Goal: Information Seeking & Learning: Learn about a topic

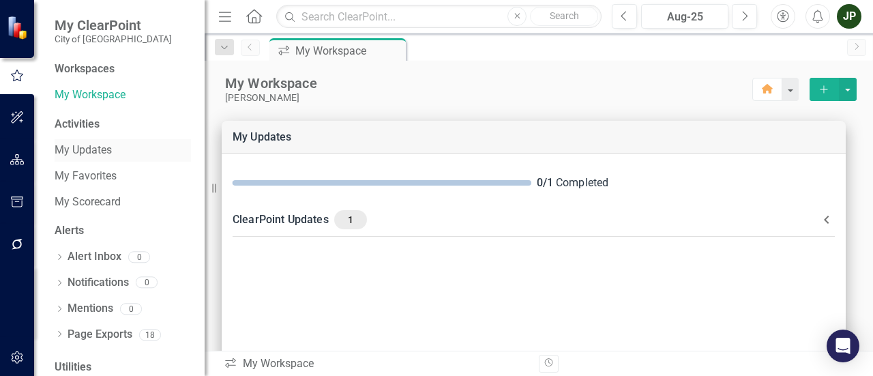
click at [108, 156] on link "My Updates" at bounding box center [123, 150] width 136 height 16
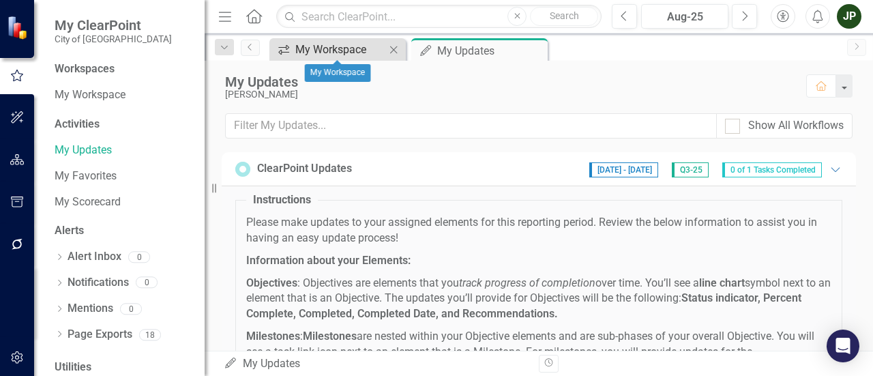
click at [356, 52] on div "My Workspace" at bounding box center [340, 49] width 90 height 17
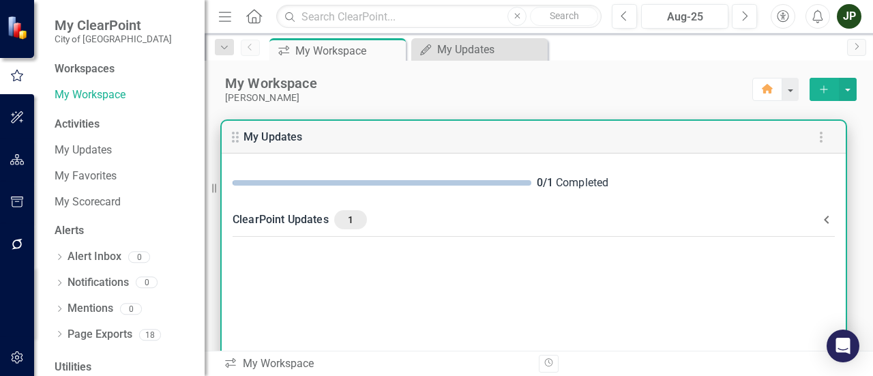
click at [275, 225] on div "ClearPoint Updates 1" at bounding box center [525, 219] width 586 height 19
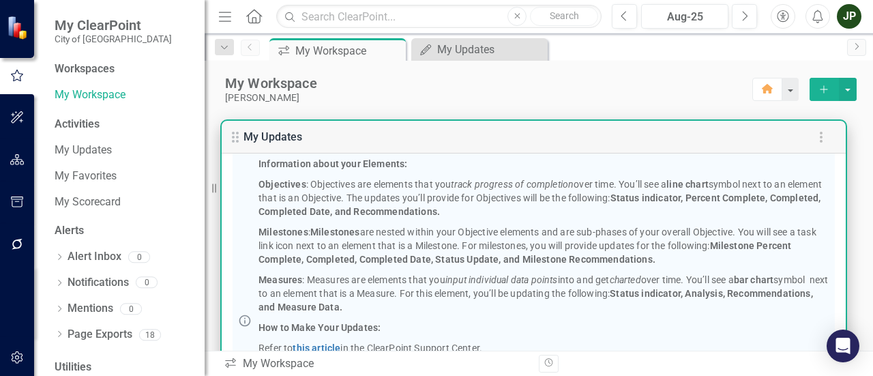
scroll to position [254, 0]
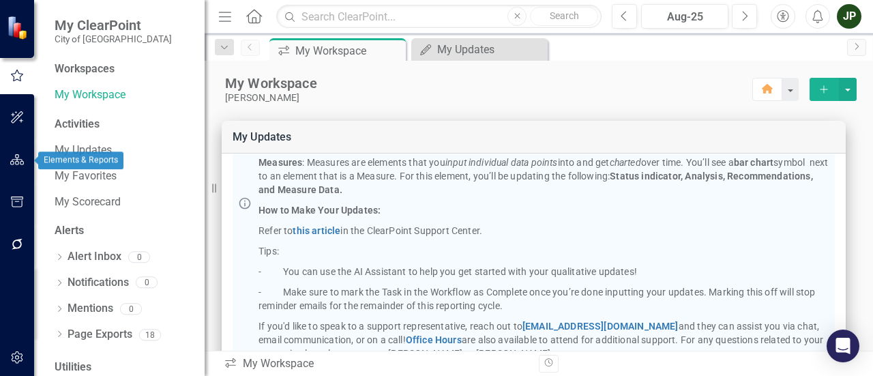
click at [17, 160] on icon "button" at bounding box center [17, 159] width 14 height 11
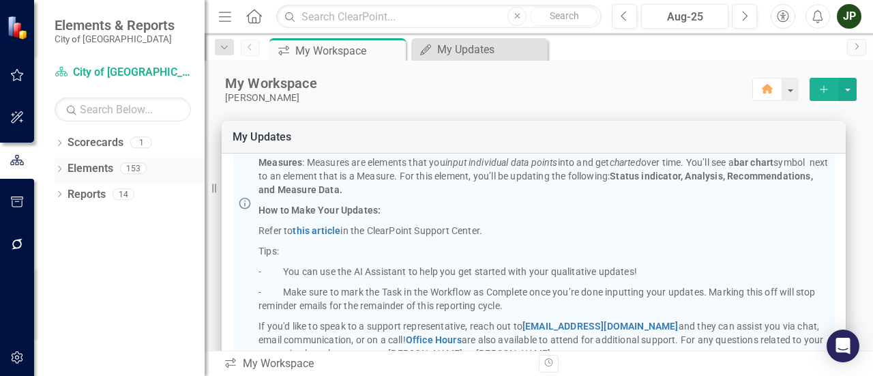
click at [108, 173] on link "Elements" at bounding box center [90, 169] width 46 height 16
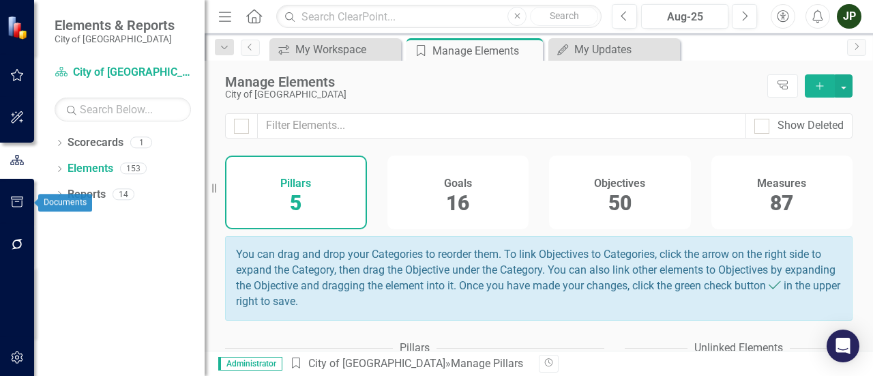
click at [2, 192] on button "button" at bounding box center [17, 202] width 31 height 29
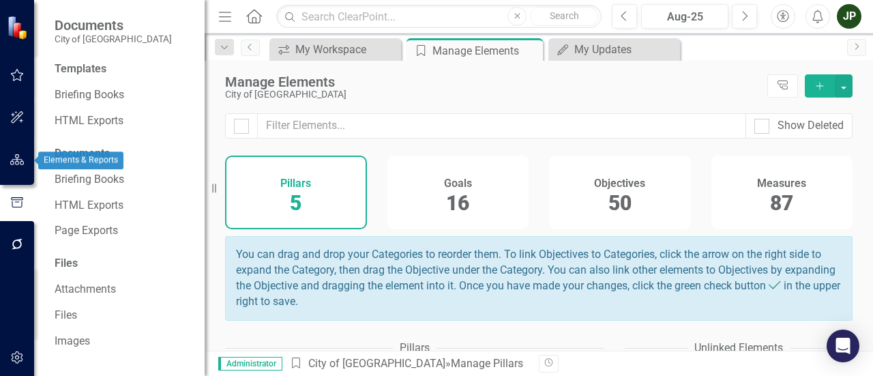
click at [28, 157] on button "button" at bounding box center [17, 160] width 31 height 29
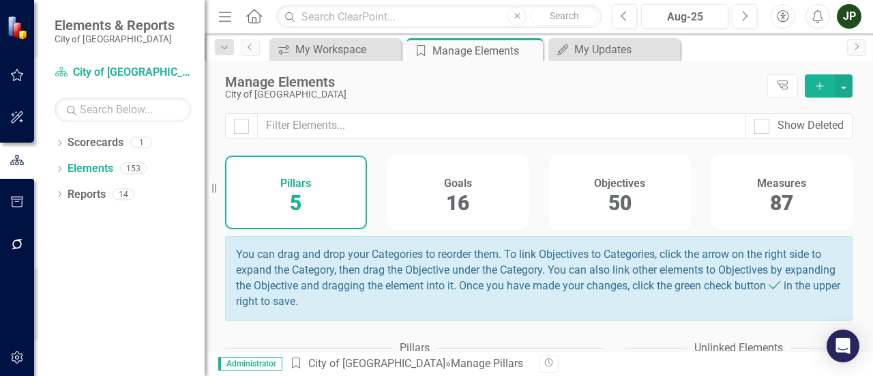
click at [30, 76] on button "button" at bounding box center [17, 75] width 31 height 29
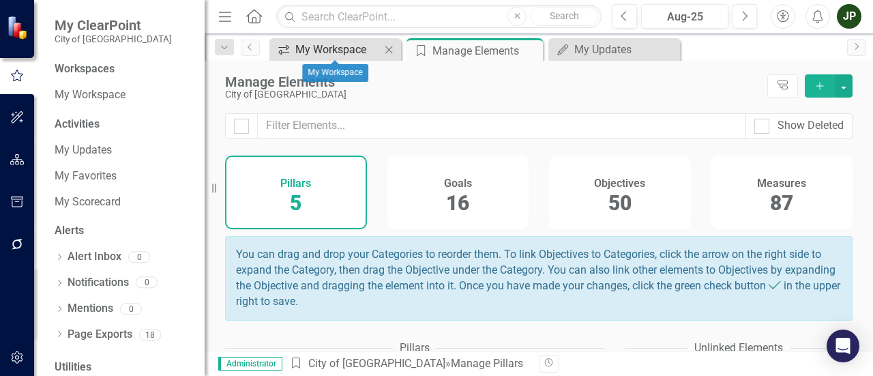
click at [329, 46] on div "My Workspace" at bounding box center [337, 49] width 85 height 17
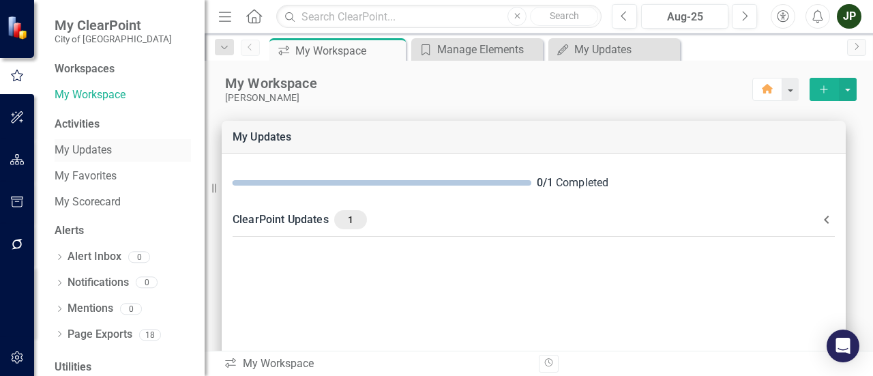
click at [114, 156] on link "My Updates" at bounding box center [123, 150] width 136 height 16
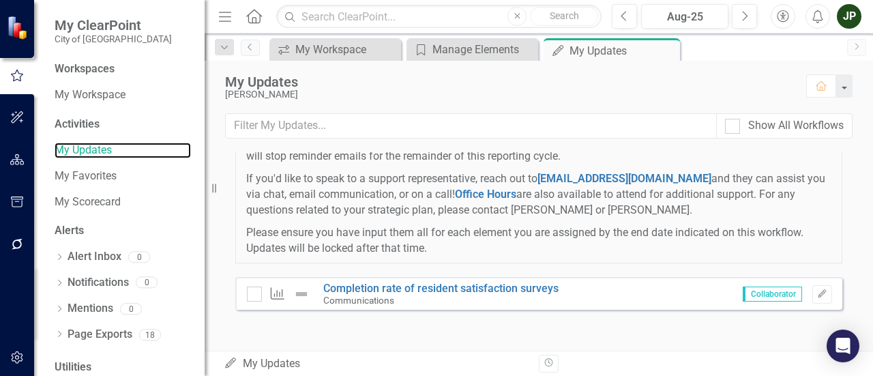
scroll to position [408, 0]
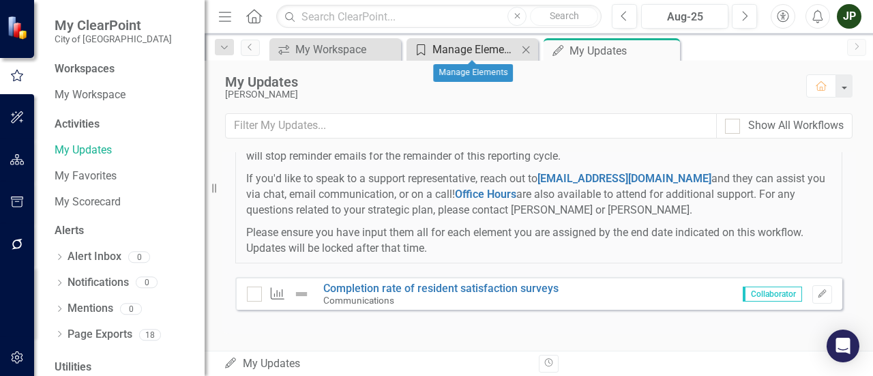
click at [476, 47] on div "Manage Elements" at bounding box center [474, 49] width 85 height 17
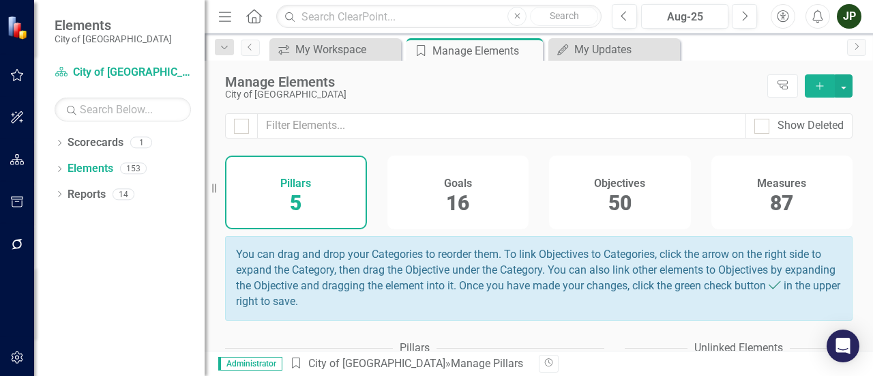
click at [418, 209] on div "Goals 16" at bounding box center [458, 192] width 142 height 74
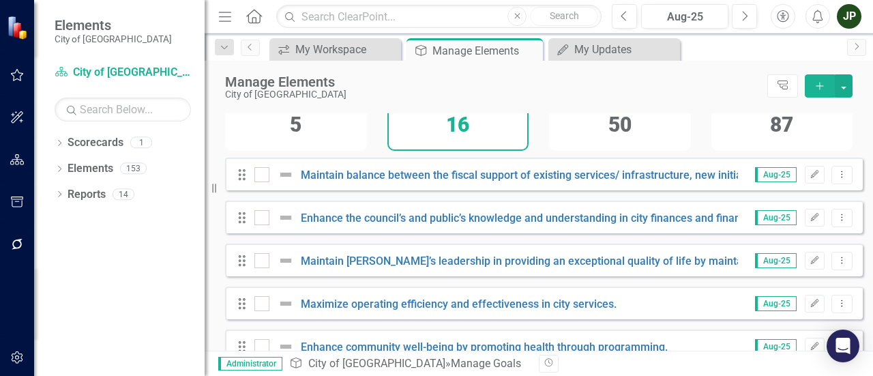
scroll to position [68, 0]
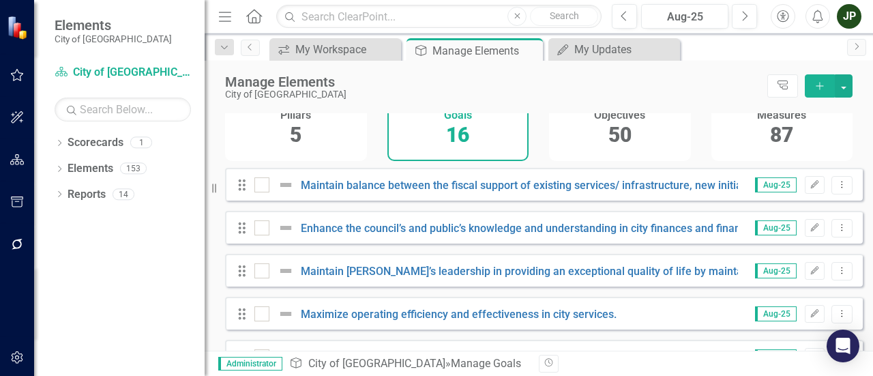
click at [596, 134] on div "Objectives 50" at bounding box center [620, 124] width 142 height 74
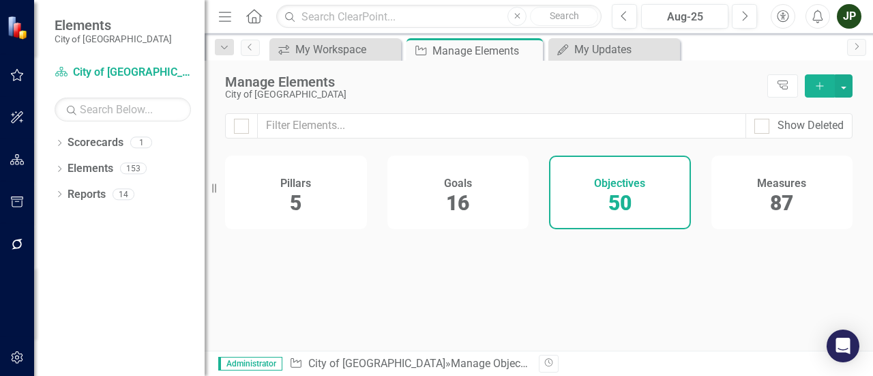
checkbox input "false"
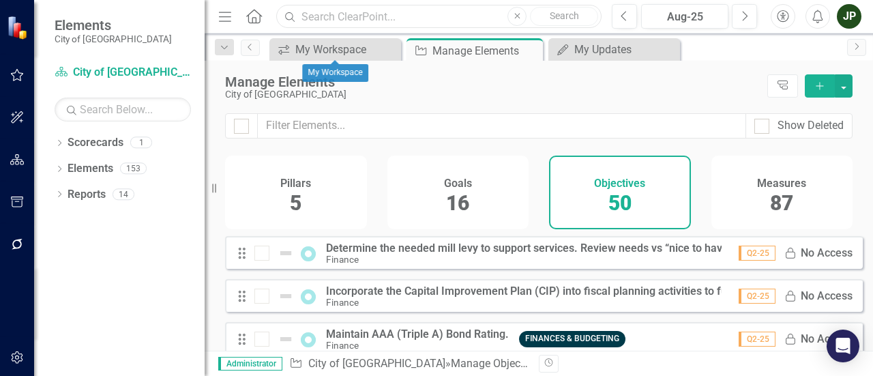
click at [363, 13] on input "text" at bounding box center [438, 17] width 325 height 24
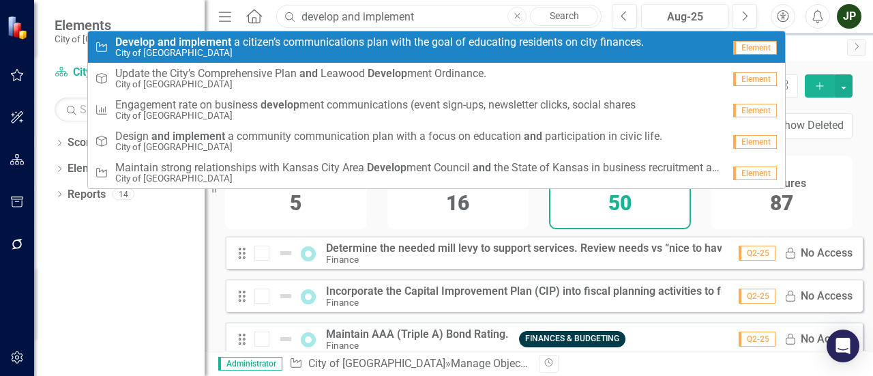
type input "develop and implement"
click at [449, 44] on span "Develop and implement a c i t i z e n ’ s c o m m u n i c a t i o n s p l a n w…" at bounding box center [379, 42] width 528 height 12
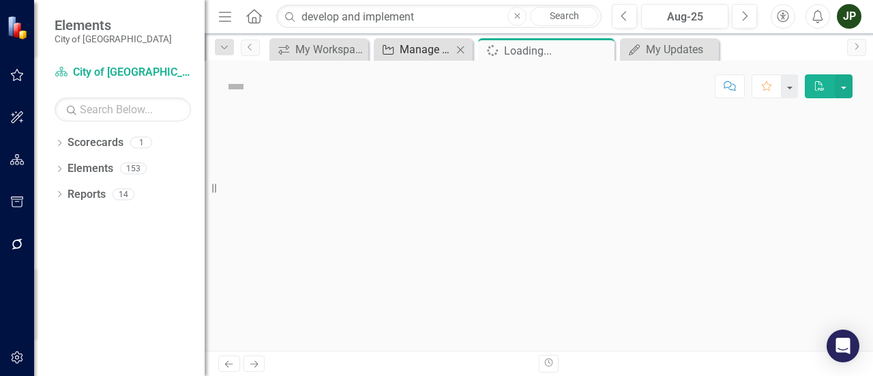
click at [449, 44] on div "Manage Elements" at bounding box center [425, 49] width 52 height 17
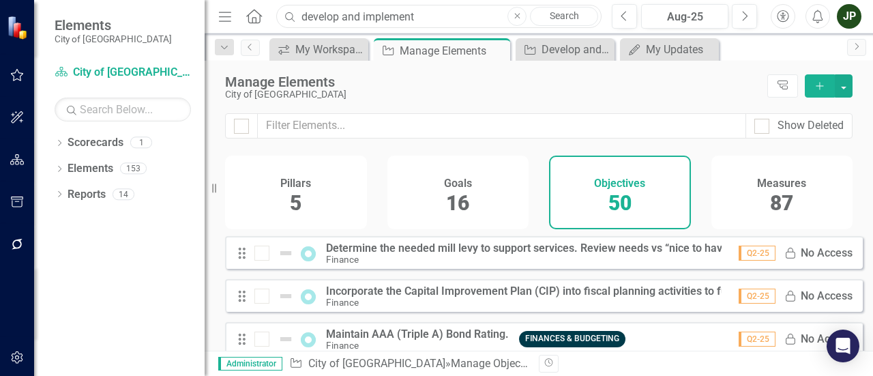
click at [456, 20] on input "develop and implement" at bounding box center [438, 17] width 325 height 24
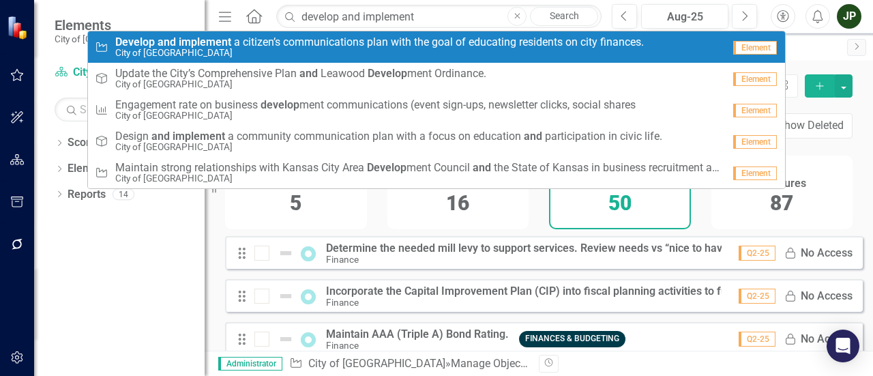
click at [449, 60] on link "Objective Develop and implement a c i t i z e n ’ s c o m m u n i c a t i o n s…" at bounding box center [436, 46] width 697 height 31
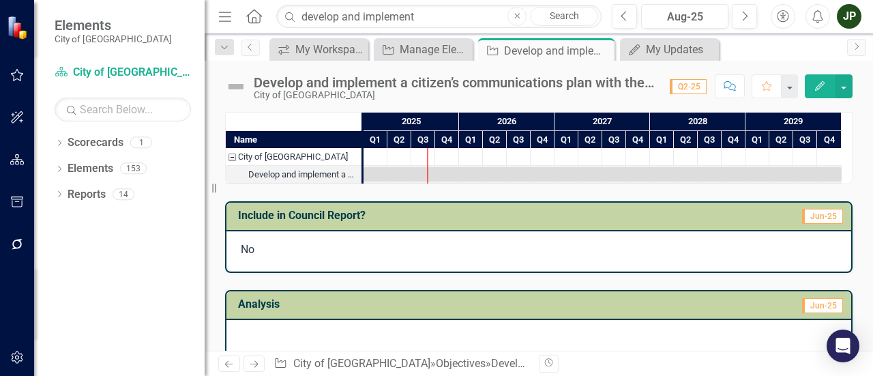
click at [234, 159] on div "City of Leawood" at bounding box center [232, 157] width 12 height 18
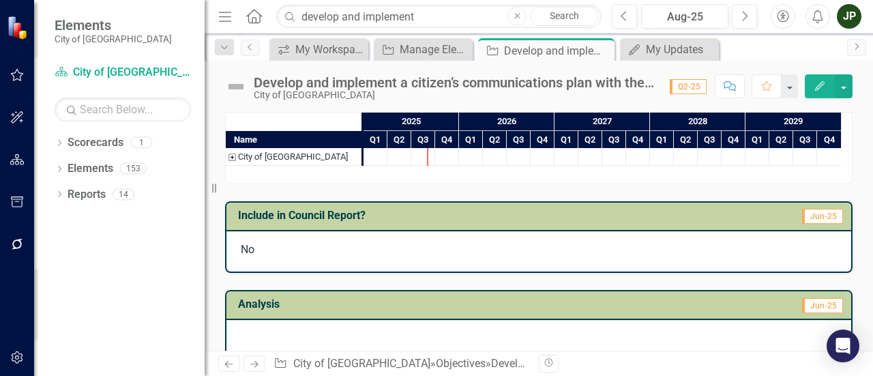
click at [234, 159] on div "City of Leawood" at bounding box center [232, 157] width 12 height 18
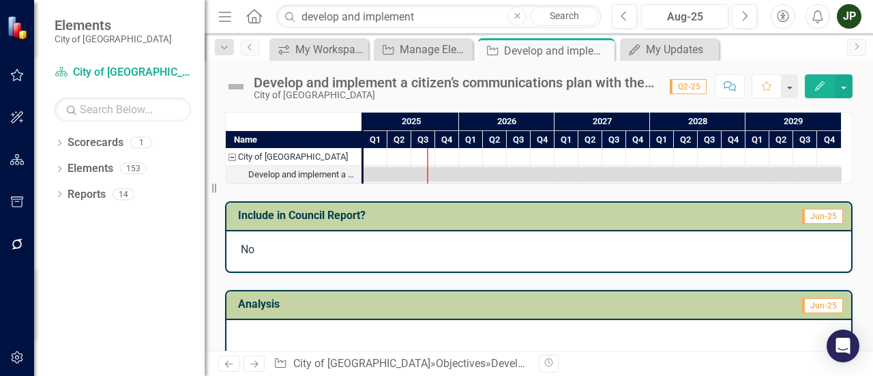
click at [294, 166] on div "Develop and implement a citizen’s communications plan with the goal of educatin…" at bounding box center [302, 175] width 109 height 18
click at [294, 168] on div "Develop and implement a citizen’s communications plan with the goal of educatin…" at bounding box center [302, 175] width 109 height 18
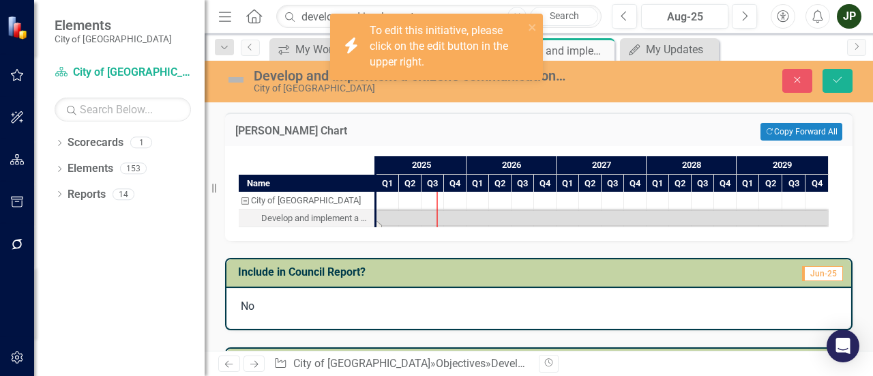
click at [294, 168] on div "Name" at bounding box center [307, 173] width 136 height 35
click at [528, 29] on icon "close" at bounding box center [533, 27] width 10 height 11
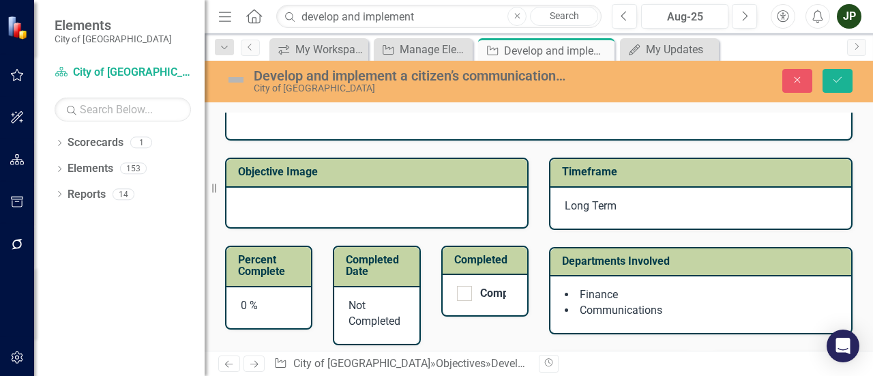
scroll to position [341, 0]
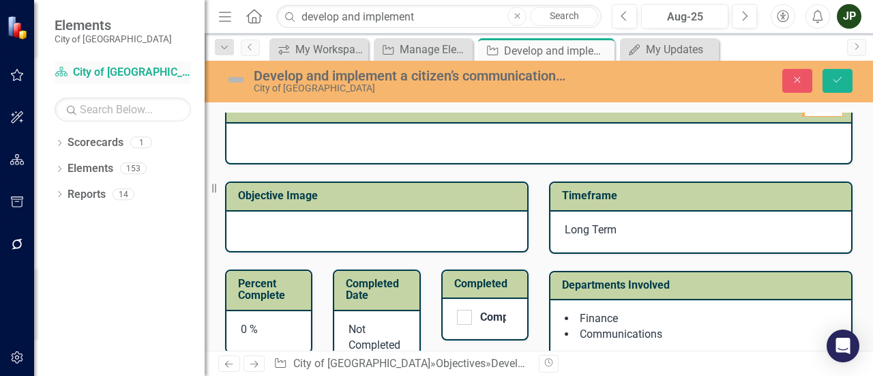
click at [124, 68] on link "Scorecard City of [GEOGRAPHIC_DATA]" at bounding box center [123, 73] width 136 height 16
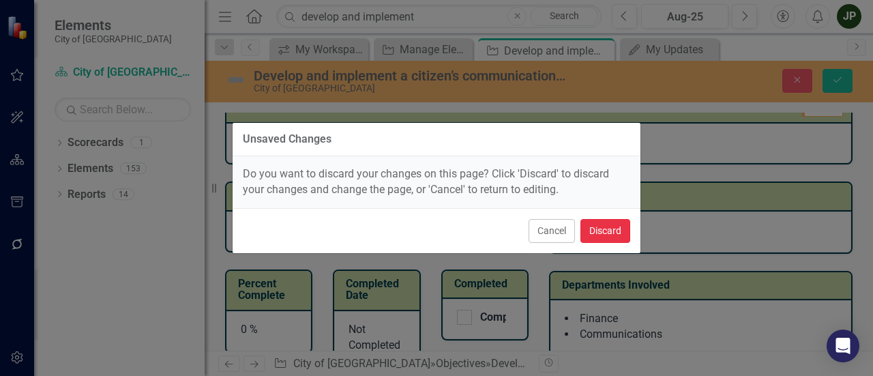
click at [614, 231] on button "Discard" at bounding box center [605, 231] width 50 height 24
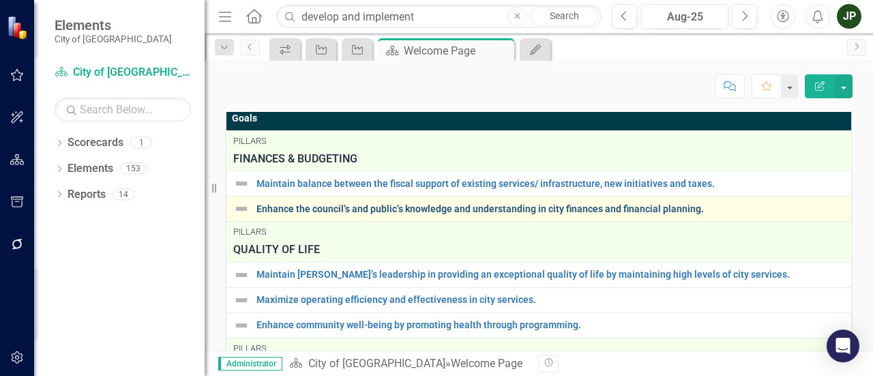
click at [418, 207] on link "Enhance the council’s and public’s knowledge and understanding in city finances…" at bounding box center [550, 209] width 588 height 10
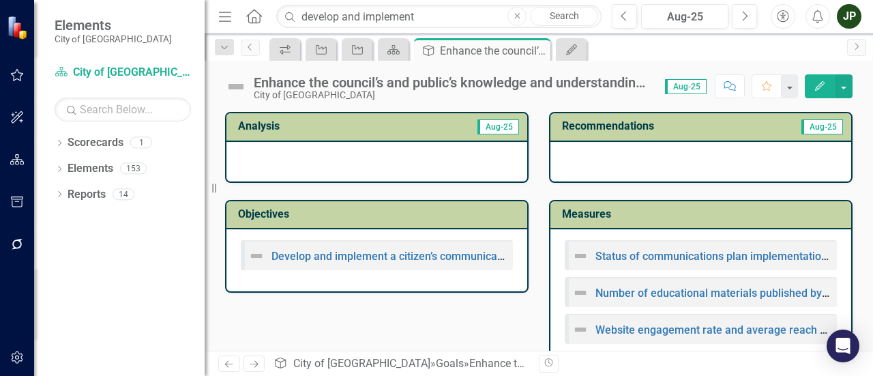
drag, startPoint x: 324, startPoint y: 250, endPoint x: 318, endPoint y: 324, distance: 75.2
click at [318, 325] on div "Analysis Aug-25 Objectives Develop and implement a citizen’s communications pla…" at bounding box center [539, 230] width 648 height 271
click at [320, 259] on link "Develop and implement a citizen’s communications plan with the goal of educatin…" at bounding box center [537, 256] width 533 height 13
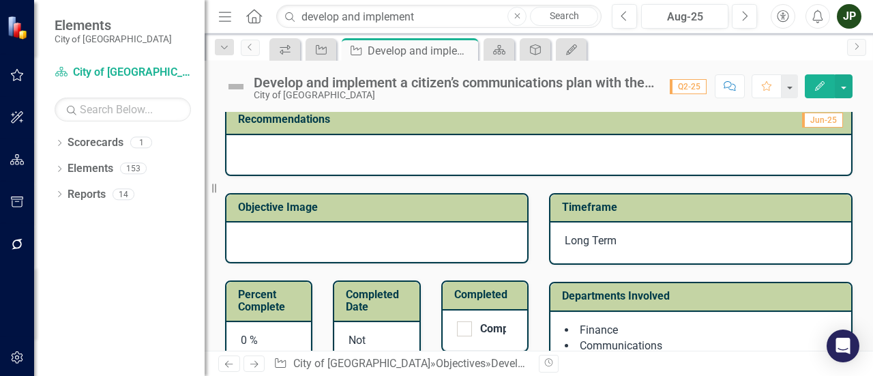
scroll to position [68, 0]
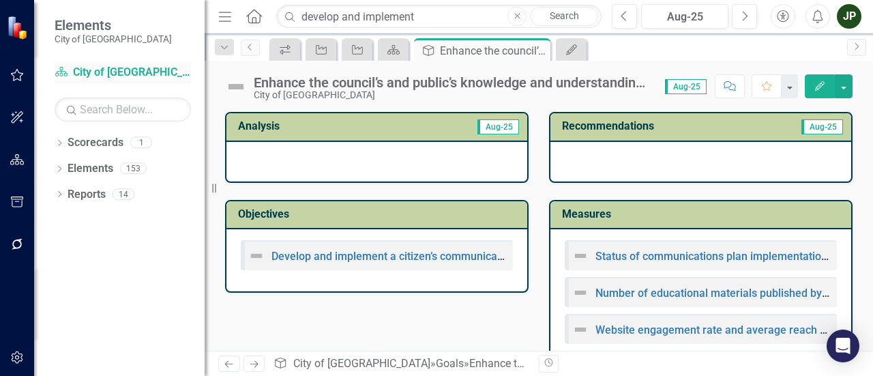
click at [117, 67] on link "Scorecard City of [GEOGRAPHIC_DATA]" at bounding box center [123, 73] width 136 height 16
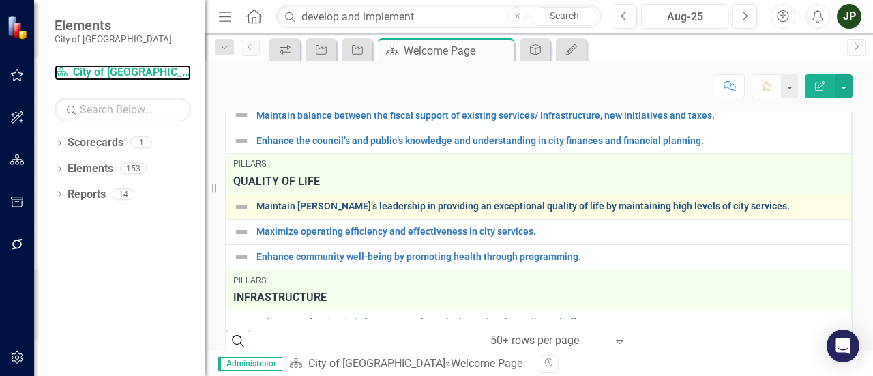
scroll to position [954, 0]
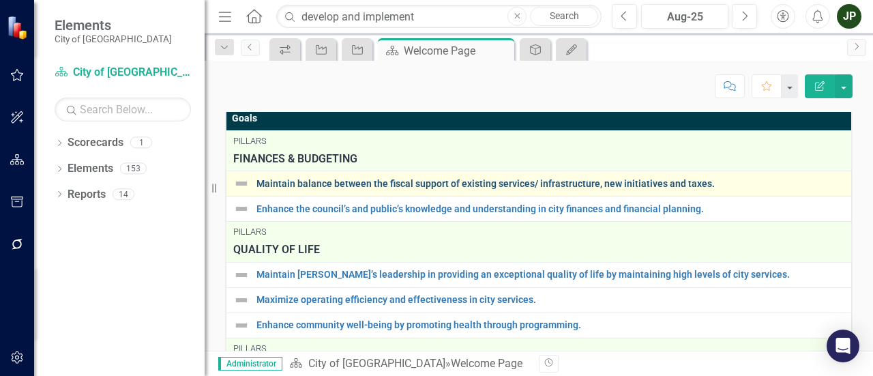
click at [374, 189] on link "Maintain balance between the fiscal support of existing services/ infrastructur…" at bounding box center [550, 184] width 588 height 10
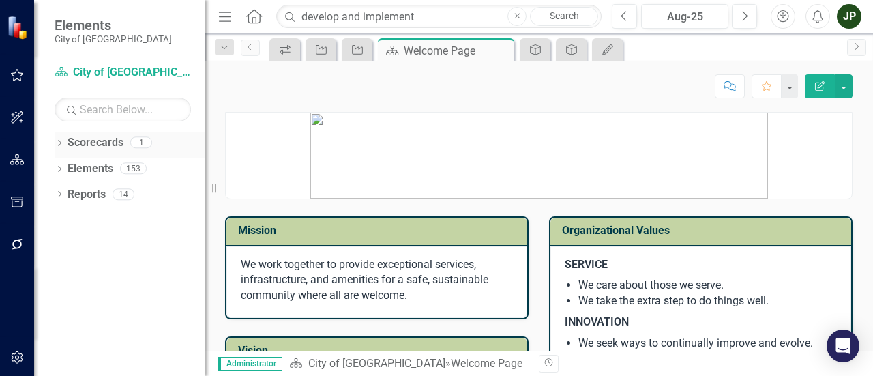
click at [82, 139] on link "Scorecards" at bounding box center [95, 143] width 56 height 16
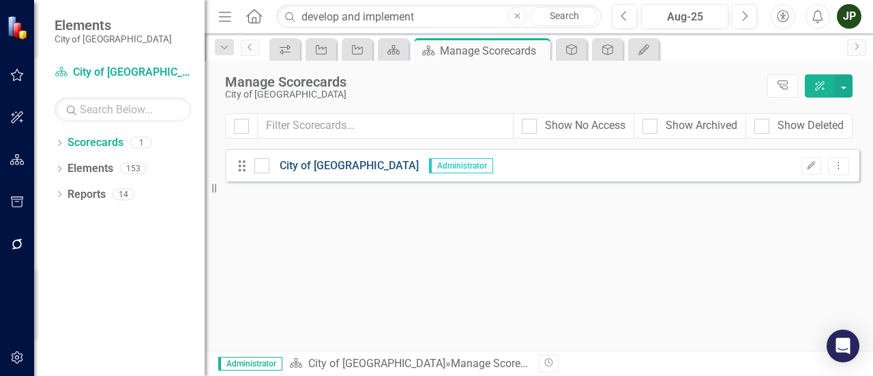
click at [305, 166] on link "City of [GEOGRAPHIC_DATA]" at bounding box center [343, 166] width 149 height 16
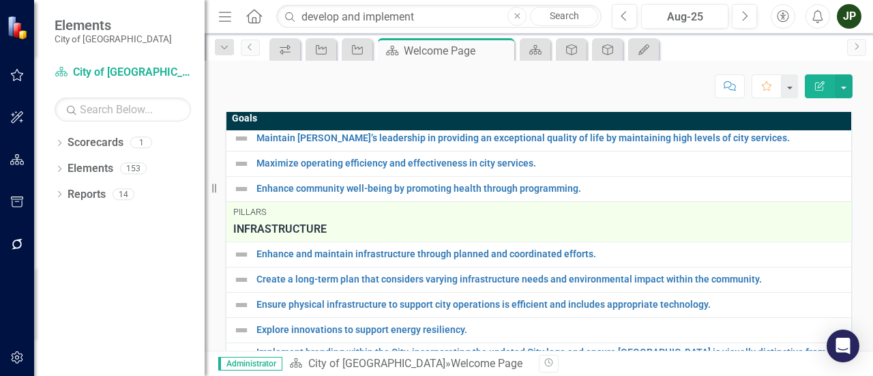
scroll to position [68, 0]
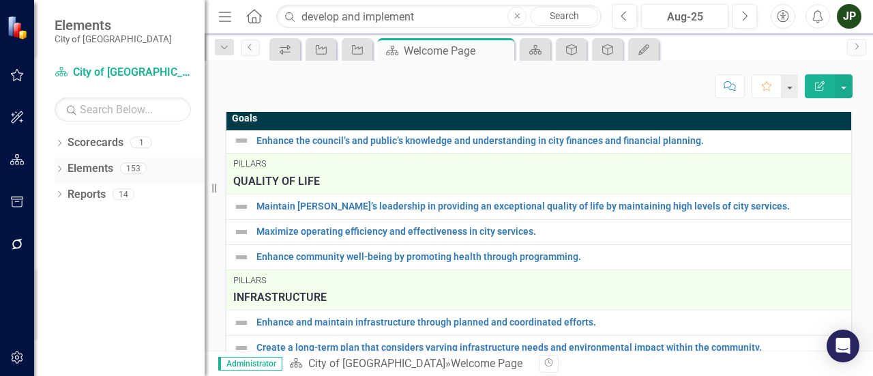
click at [100, 157] on div "Elements" at bounding box center [90, 168] width 46 height 22
click at [80, 168] on link "Elements" at bounding box center [90, 169] width 46 height 16
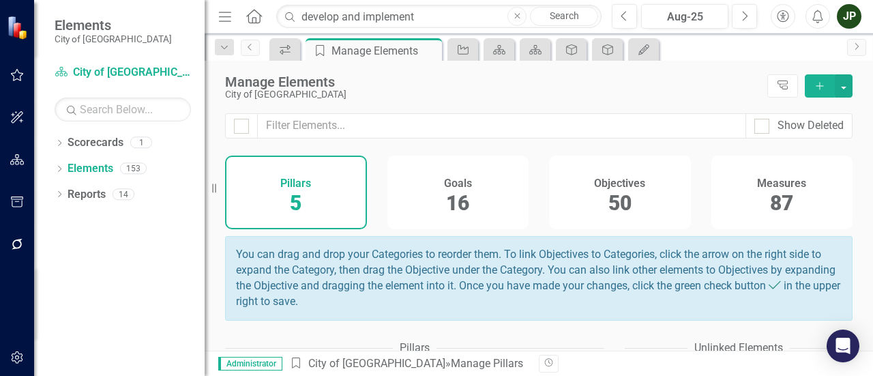
click at [459, 198] on span "16" at bounding box center [457, 203] width 23 height 24
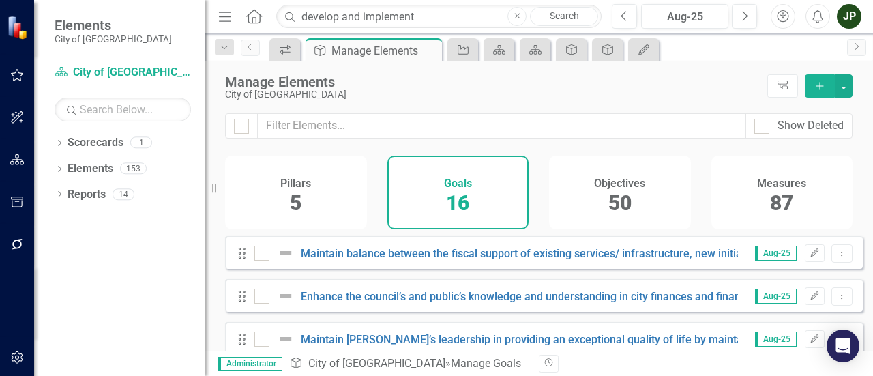
click at [577, 198] on div "Objectives 50" at bounding box center [620, 192] width 142 height 74
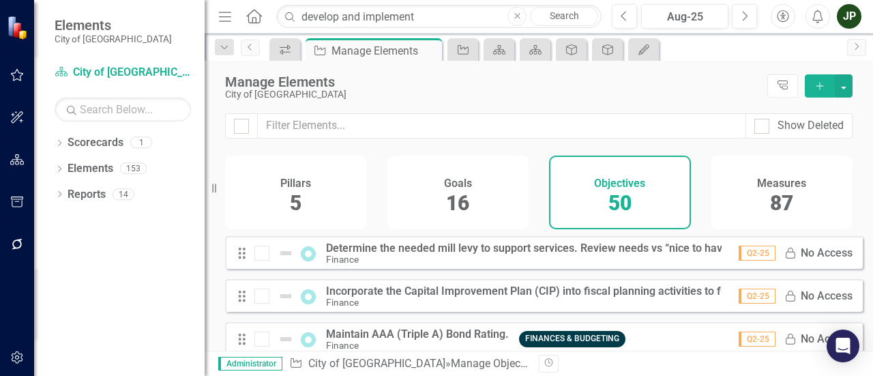
click at [725, 201] on div "Measures 87" at bounding box center [782, 192] width 142 height 74
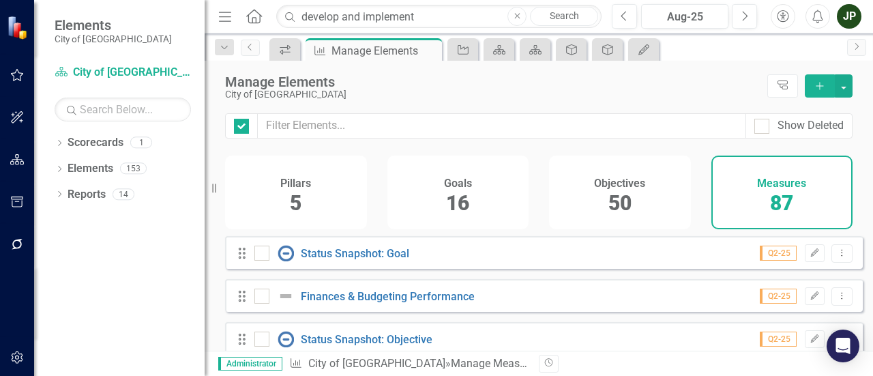
checkbox input "false"
click at [87, 138] on link "Scorecards" at bounding box center [95, 143] width 56 height 16
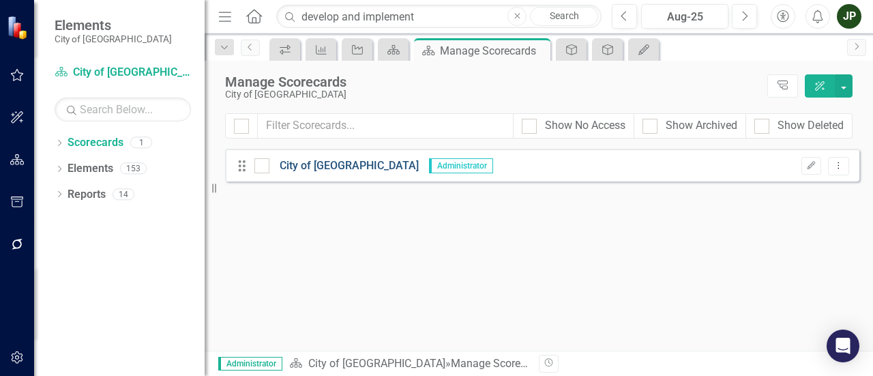
click at [324, 169] on link "City of [GEOGRAPHIC_DATA]" at bounding box center [343, 166] width 149 height 16
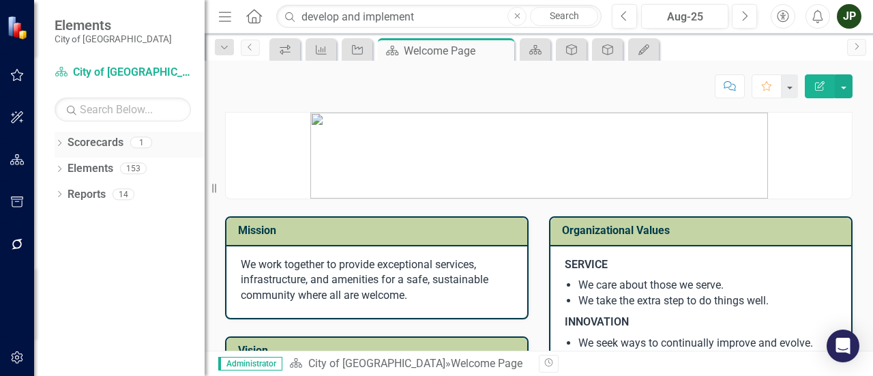
click at [81, 145] on link "Scorecards" at bounding box center [95, 143] width 56 height 16
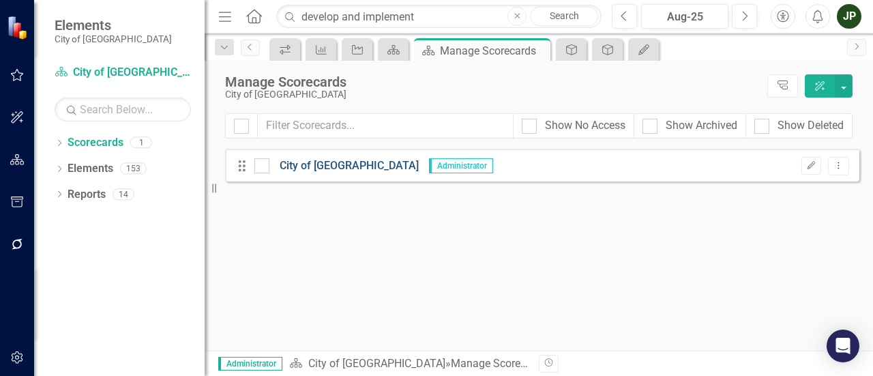
click at [343, 161] on link "City of [GEOGRAPHIC_DATA]" at bounding box center [343, 166] width 149 height 16
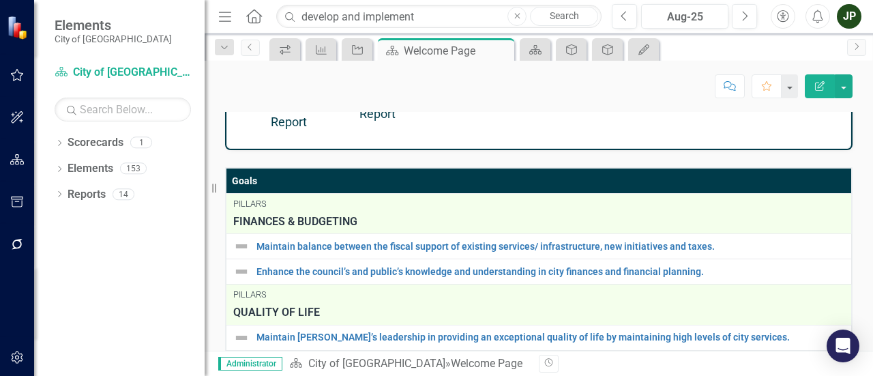
scroll to position [954, 0]
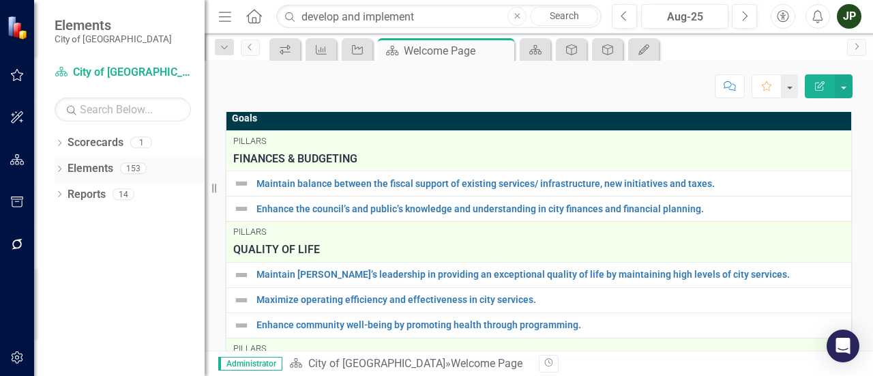
click at [102, 172] on link "Elements" at bounding box center [90, 169] width 46 height 16
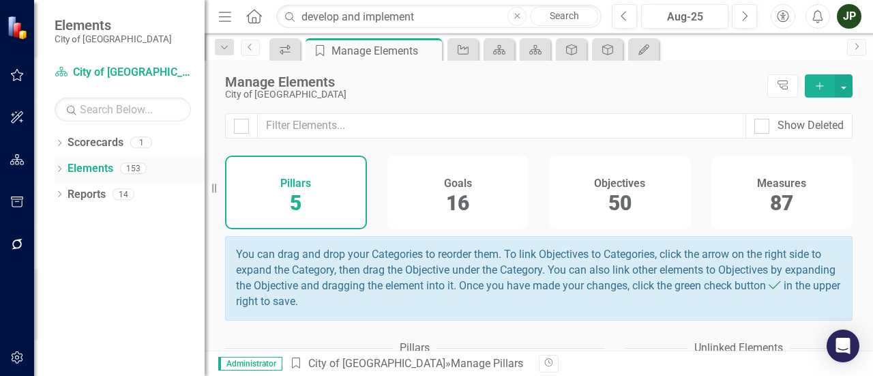
click at [106, 175] on link "Elements" at bounding box center [90, 169] width 46 height 16
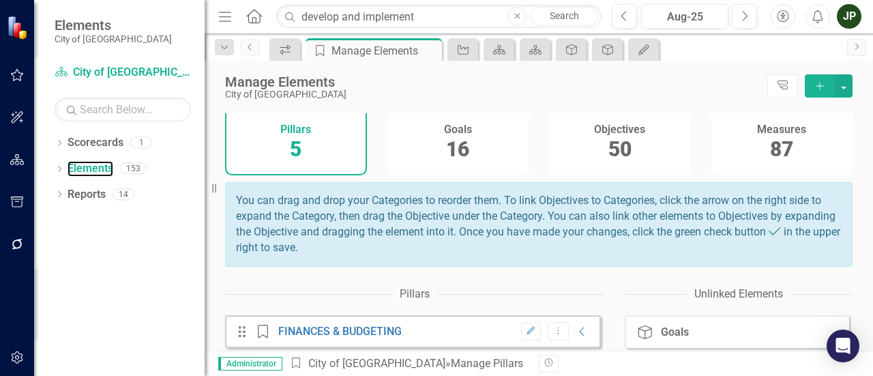
scroll to position [38, 0]
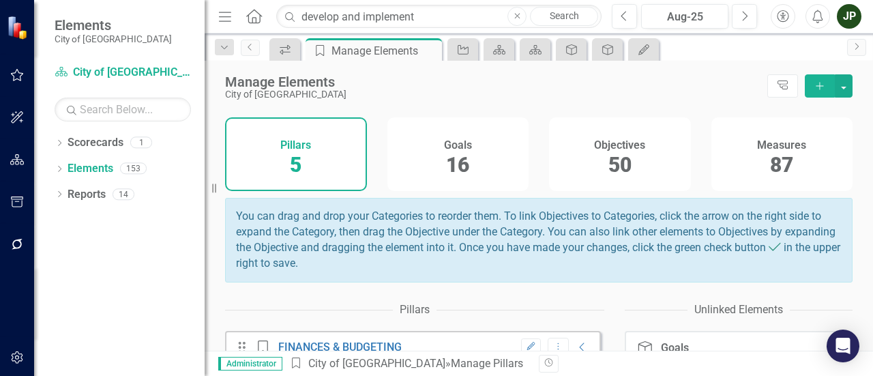
click at [459, 165] on span "16" at bounding box center [457, 165] width 23 height 24
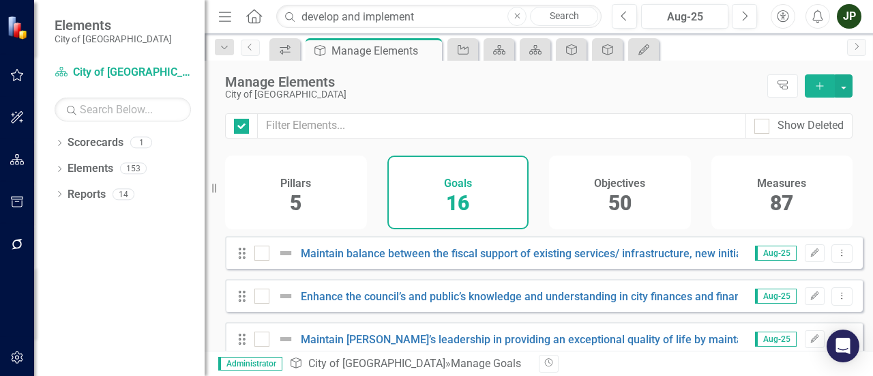
checkbox input "false"
click at [327, 190] on div "Pillars 5" at bounding box center [296, 192] width 142 height 74
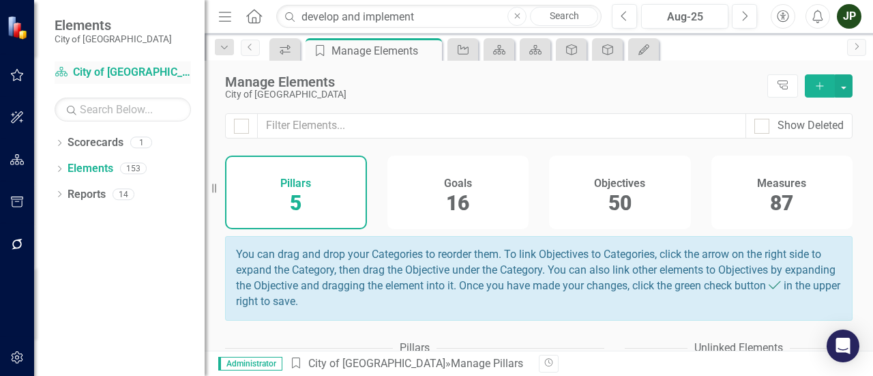
click at [144, 78] on link "Scorecard City of [GEOGRAPHIC_DATA]" at bounding box center [123, 73] width 136 height 16
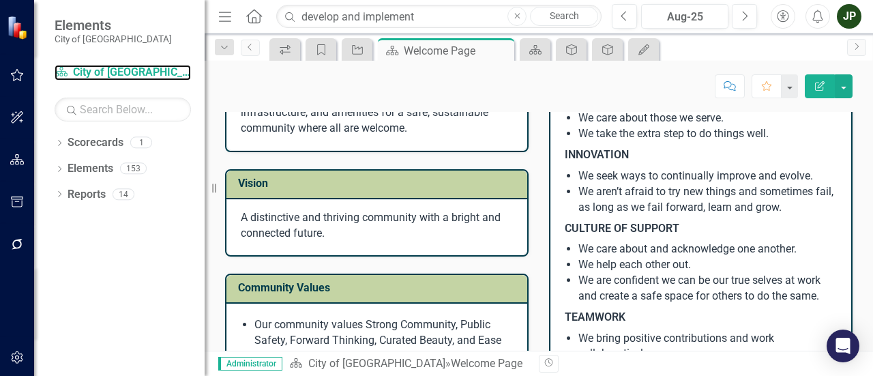
scroll to position [205, 0]
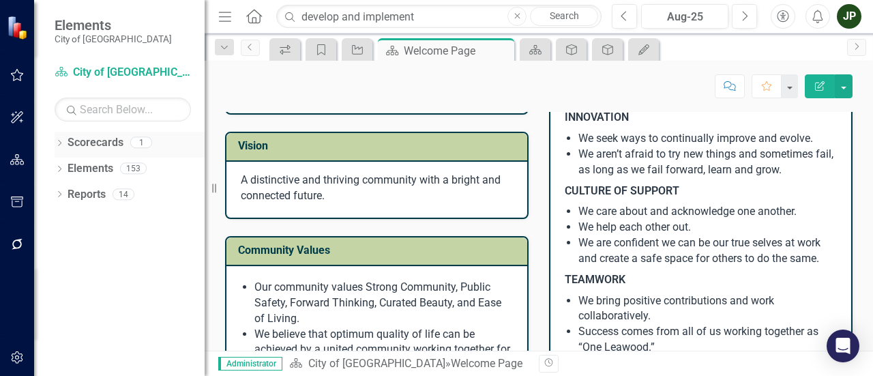
click at [143, 139] on div "1" at bounding box center [141, 143] width 22 height 12
click at [102, 145] on link "Scorecards" at bounding box center [95, 143] width 56 height 16
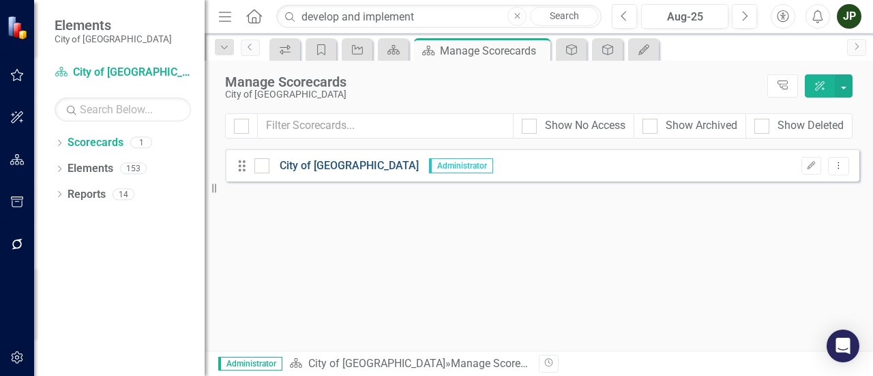
click at [314, 162] on link "City of [GEOGRAPHIC_DATA]" at bounding box center [343, 166] width 149 height 16
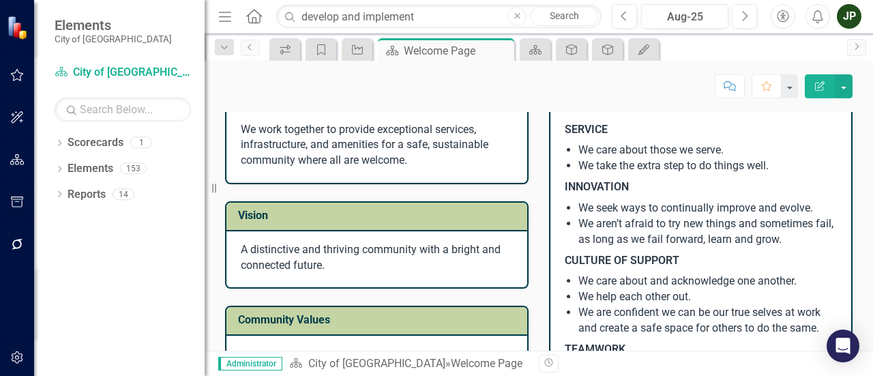
scroll to position [136, 0]
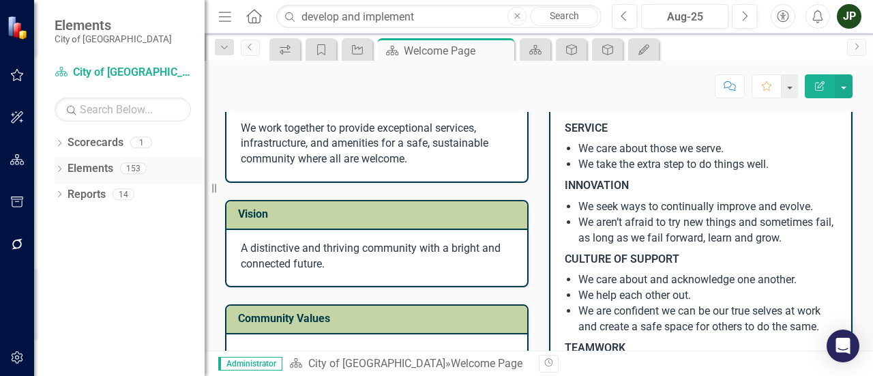
click at [117, 169] on div "Elements 153" at bounding box center [135, 170] width 137 height 26
click at [98, 170] on link "Elements" at bounding box center [90, 169] width 46 height 16
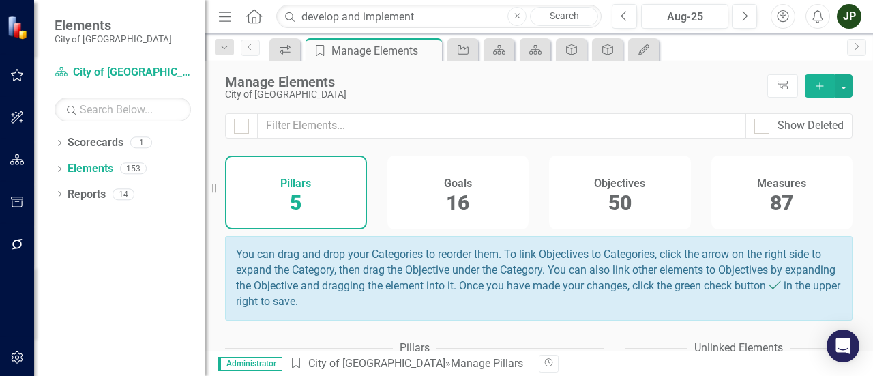
click at [429, 195] on div "Goals 16" at bounding box center [458, 192] width 142 height 74
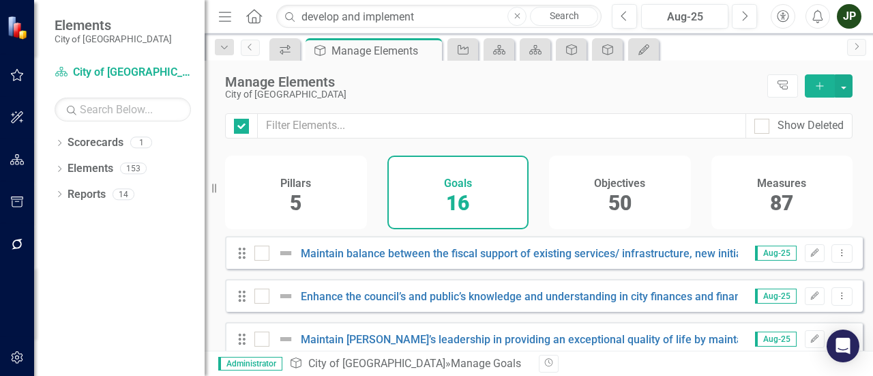
checkbox input "false"
click at [672, 187] on div "Objectives 50" at bounding box center [620, 192] width 142 height 74
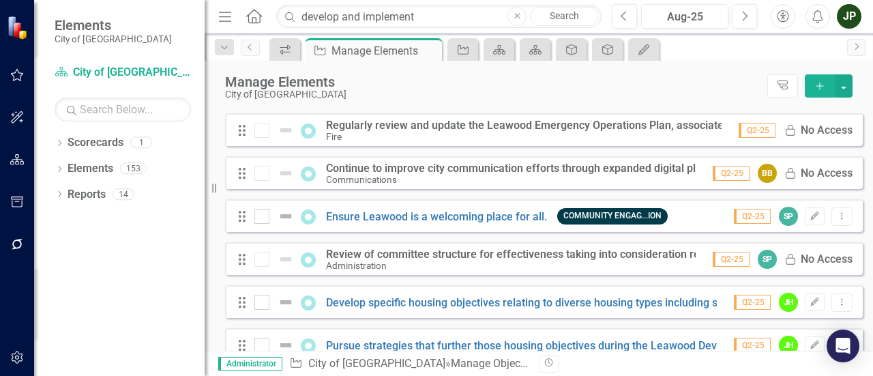
scroll to position [1568, 0]
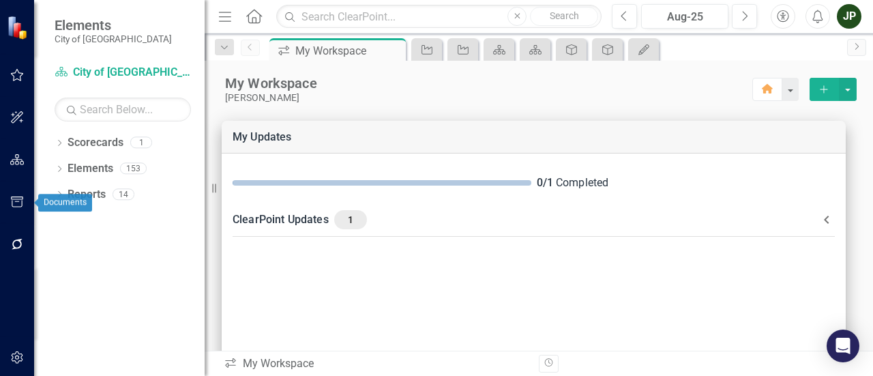
click at [27, 199] on button "button" at bounding box center [17, 202] width 31 height 29
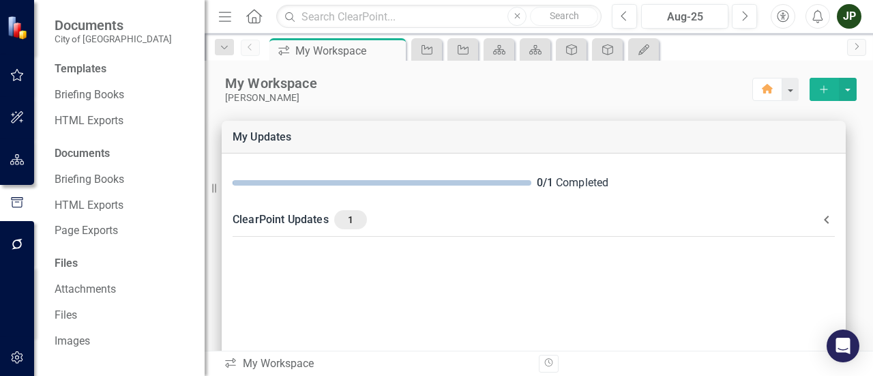
click at [838, 19] on div "JP" at bounding box center [848, 16] width 25 height 25
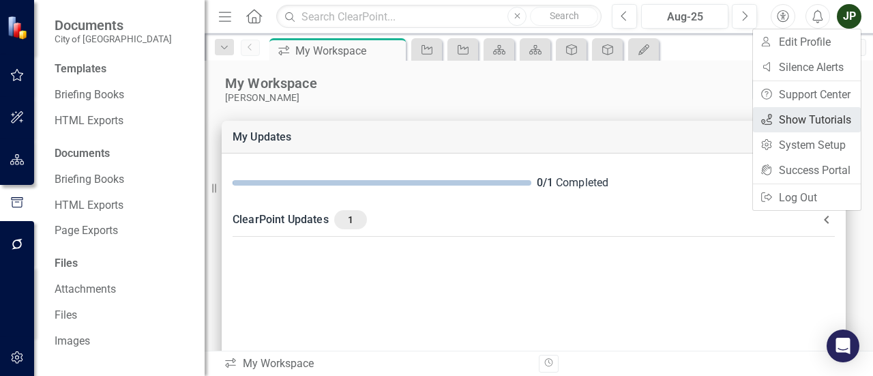
click at [794, 110] on link "icon.tutorial Show Tutorials" at bounding box center [807, 119] width 108 height 25
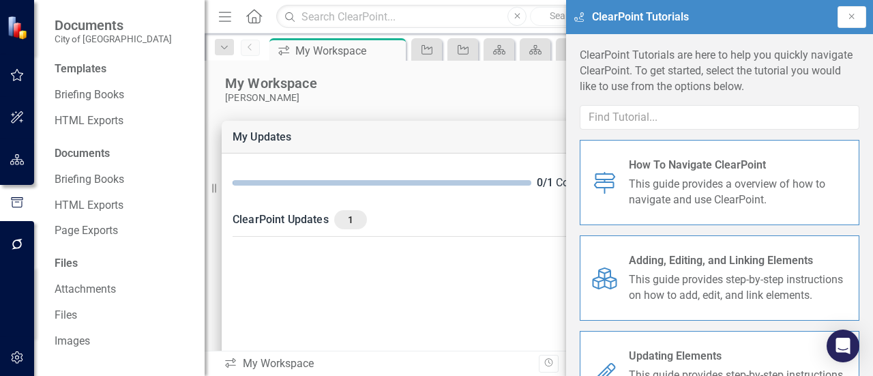
click at [728, 179] on span "This guide provides a overview of how to navigate and use ClearPoint." at bounding box center [739, 192] width 220 height 31
